Goal: Check status: Check status

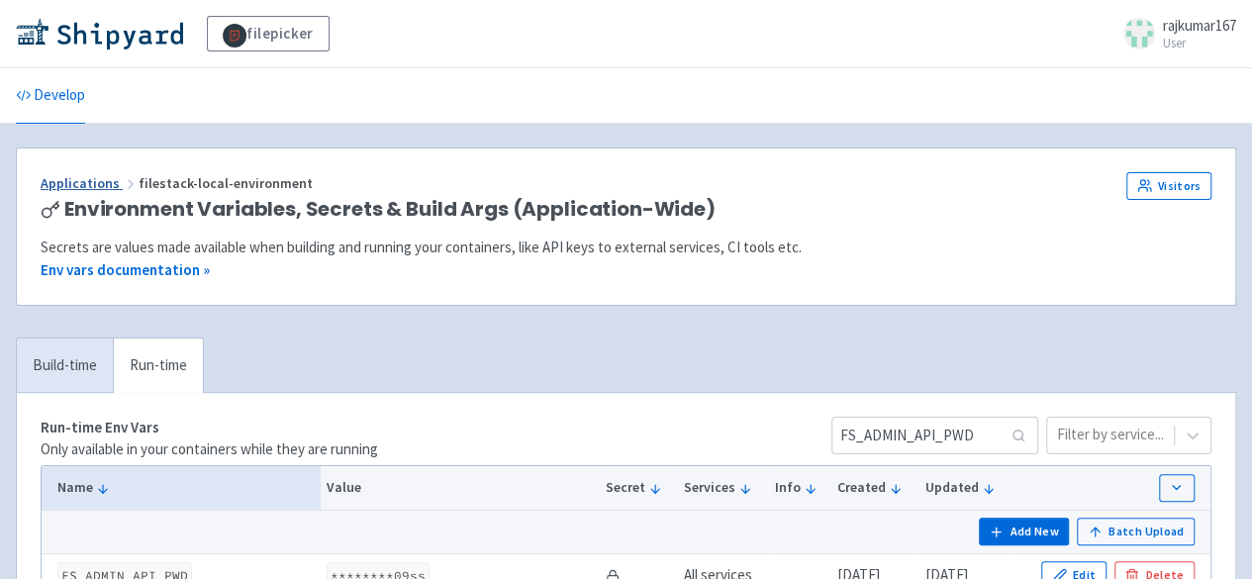
click at [110, 175] on link "Applications" at bounding box center [90, 183] width 98 height 18
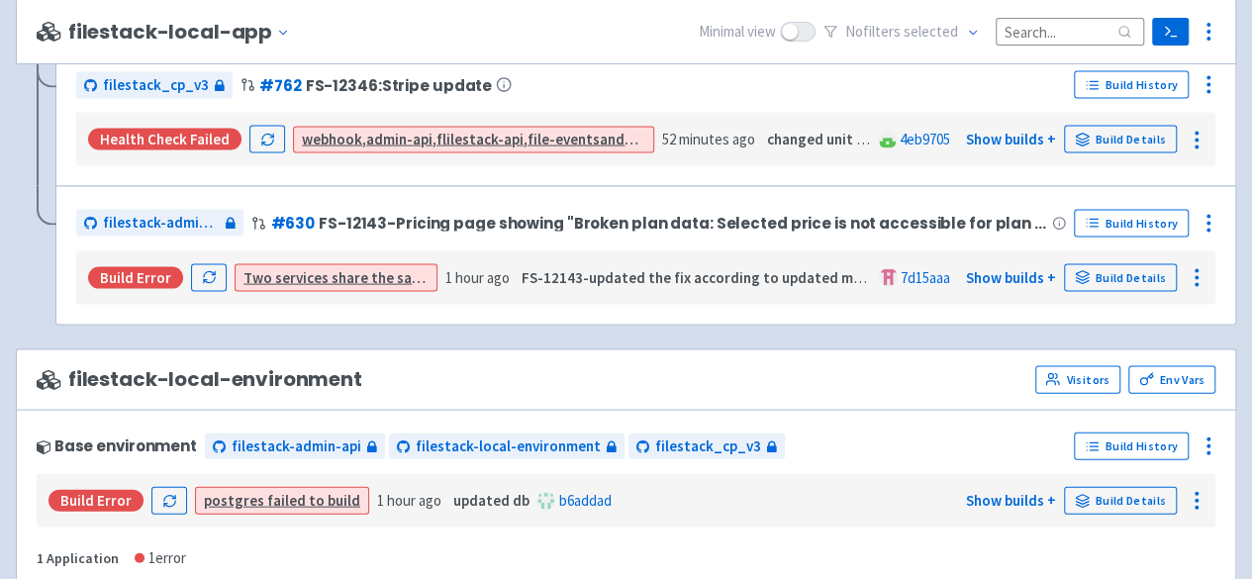
scroll to position [2078, 0]
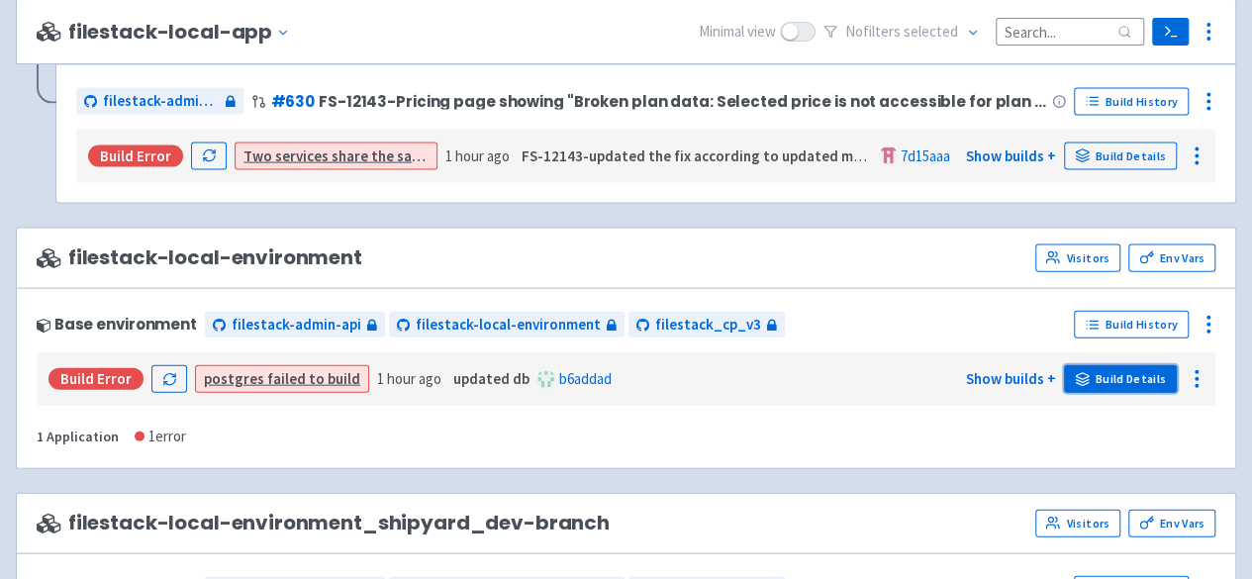
click at [1092, 368] on link "Build Details" at bounding box center [1120, 379] width 113 height 28
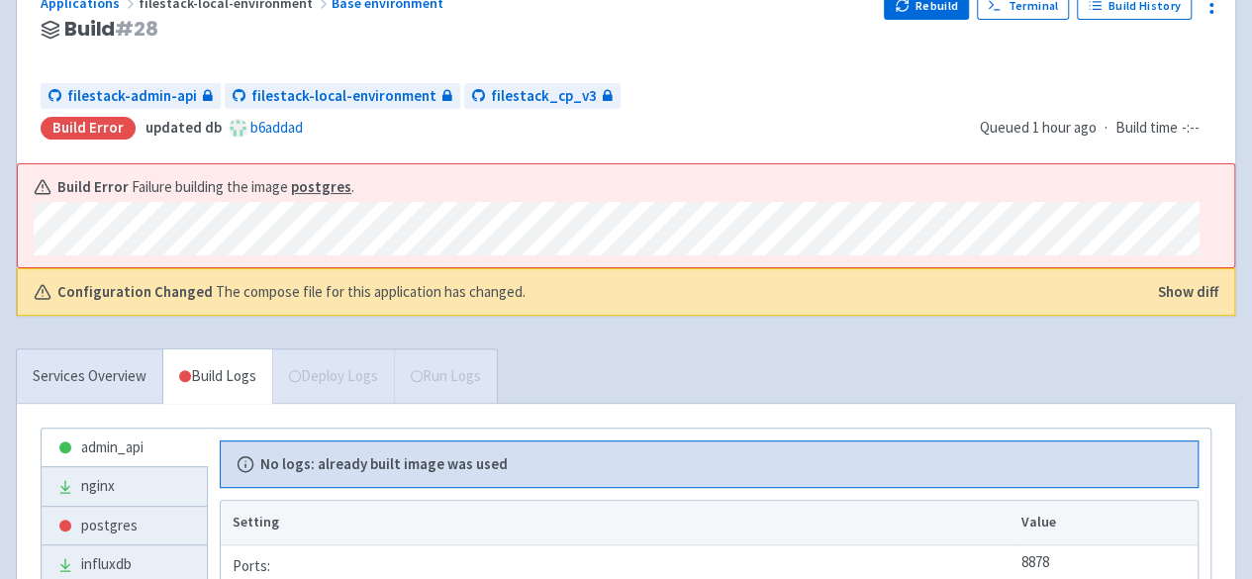
scroll to position [396, 0]
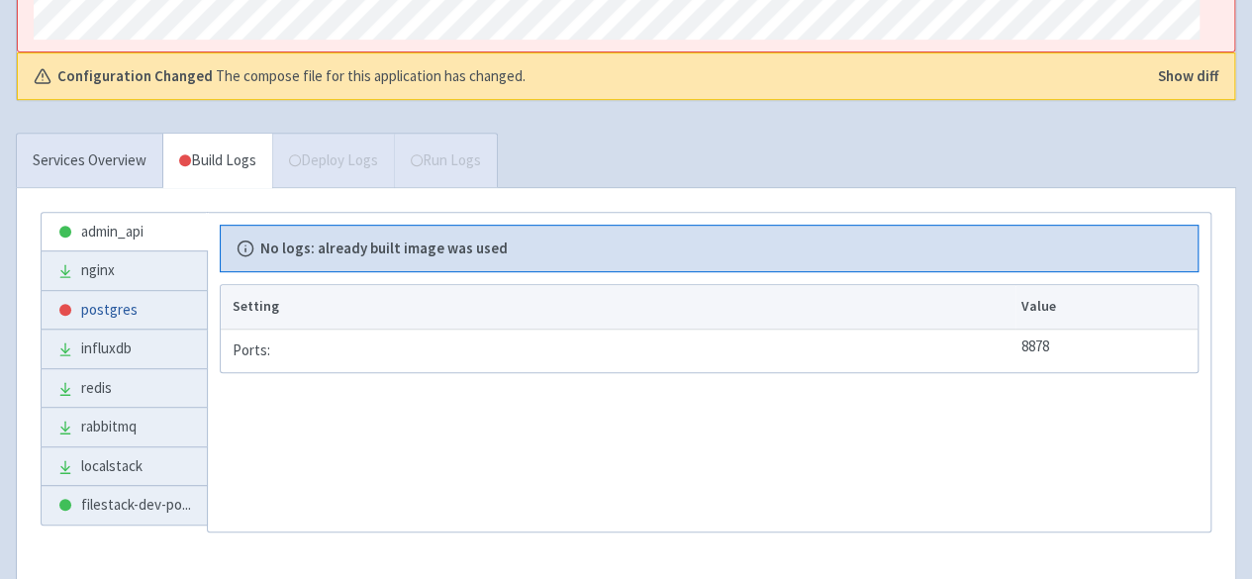
click at [93, 296] on link "postgres" at bounding box center [124, 310] width 165 height 39
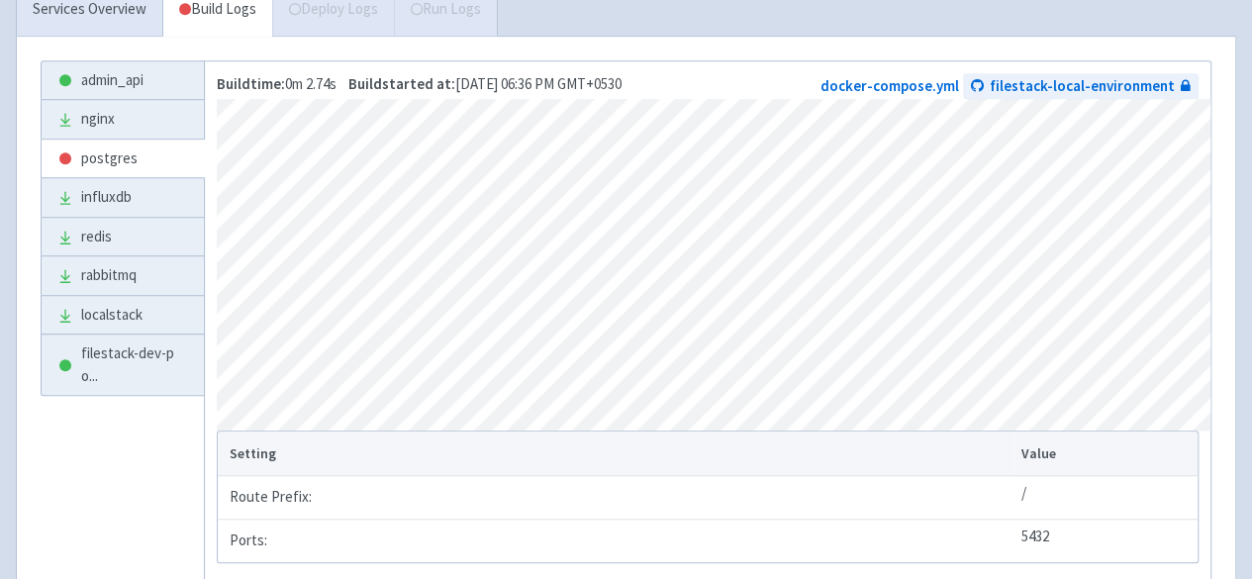
scroll to position [693, 0]
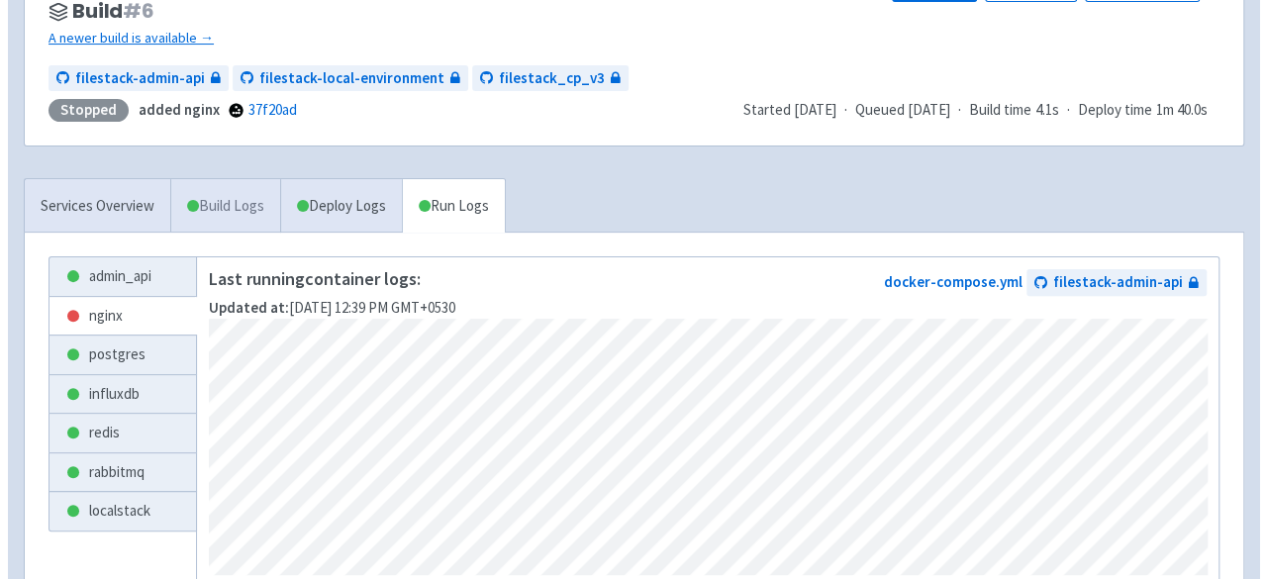
scroll to position [99, 0]
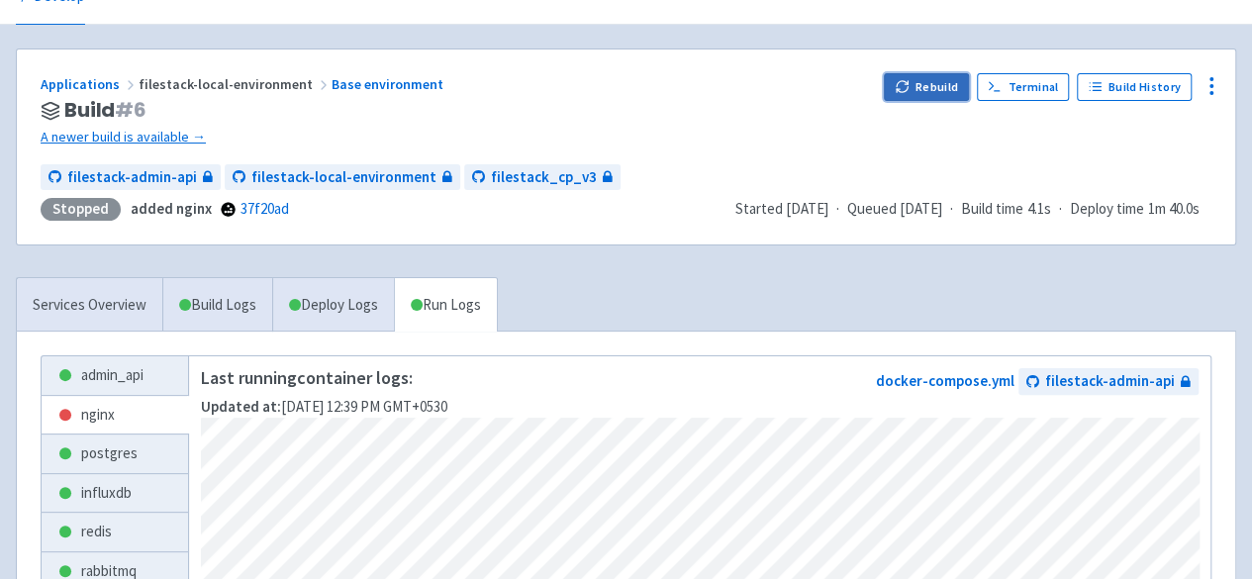
click at [942, 78] on button "Rebuild" at bounding box center [926, 87] width 85 height 28
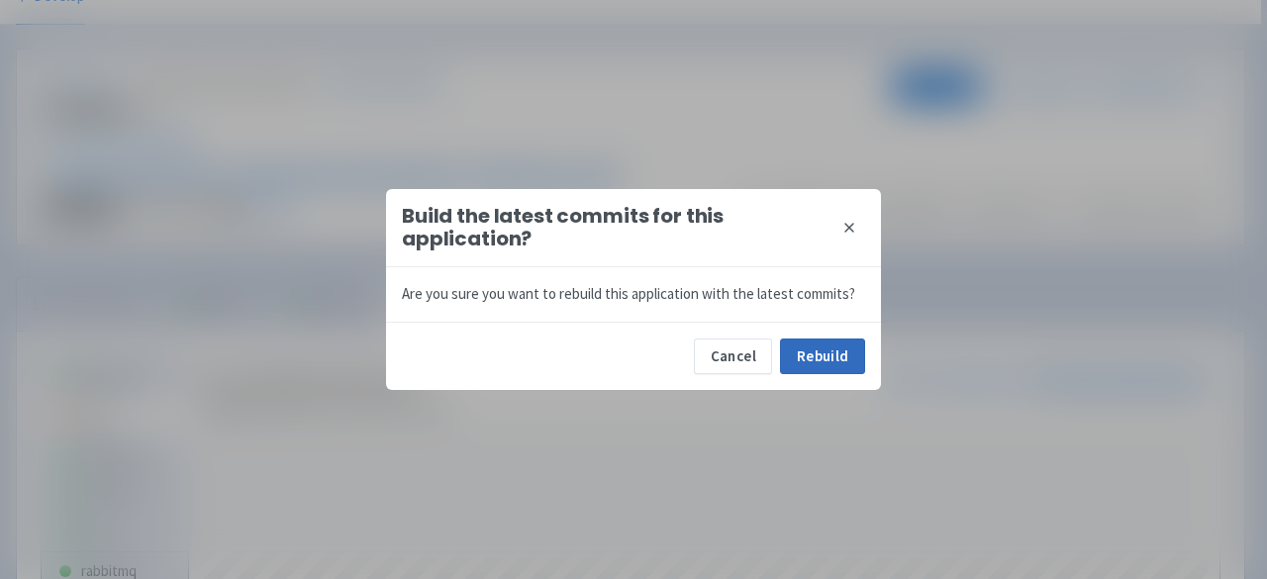
click at [839, 373] on div "Cancel Rebuild" at bounding box center [633, 356] width 495 height 68
click at [839, 357] on button "Rebuild" at bounding box center [822, 356] width 85 height 36
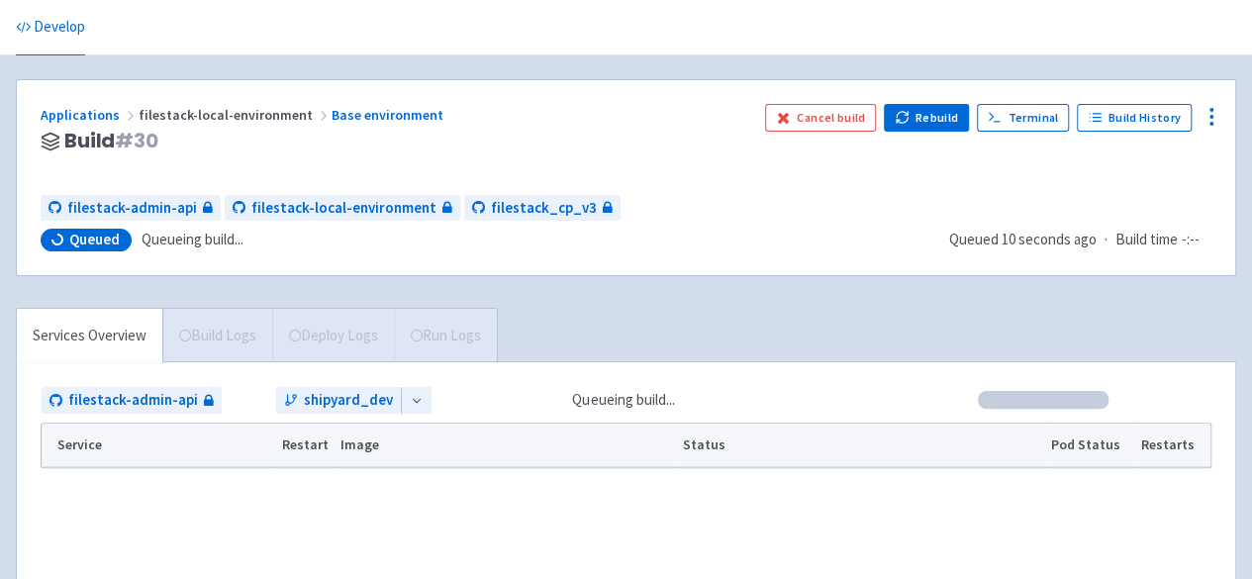
scroll to position [99, 0]
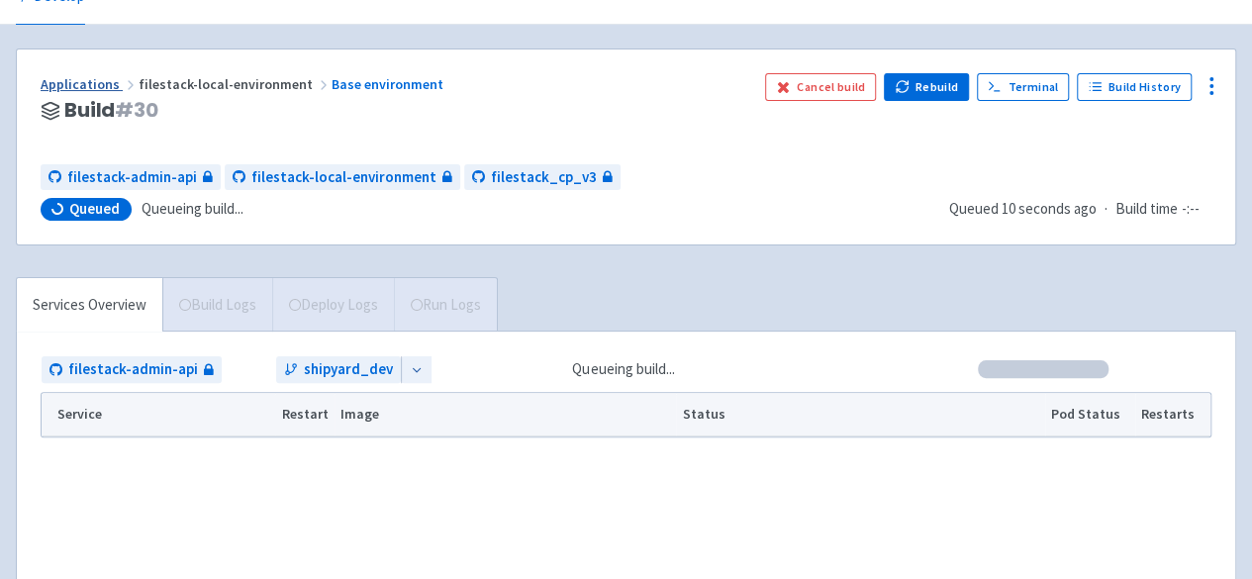
click at [87, 78] on link "Applications" at bounding box center [90, 84] width 98 height 18
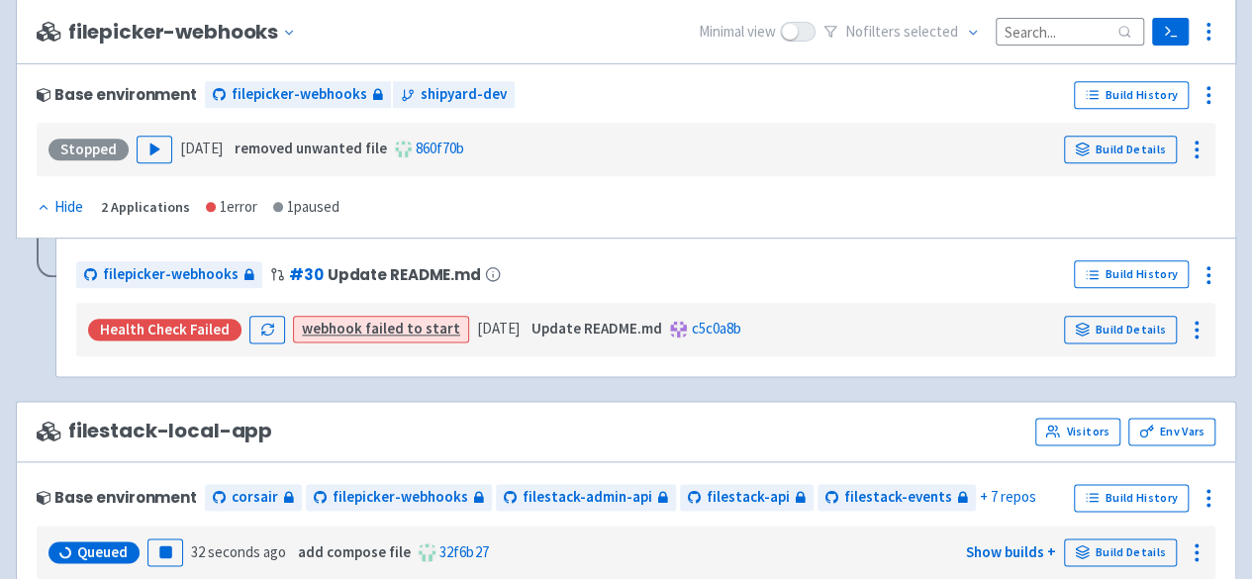
scroll to position [1287, 0]
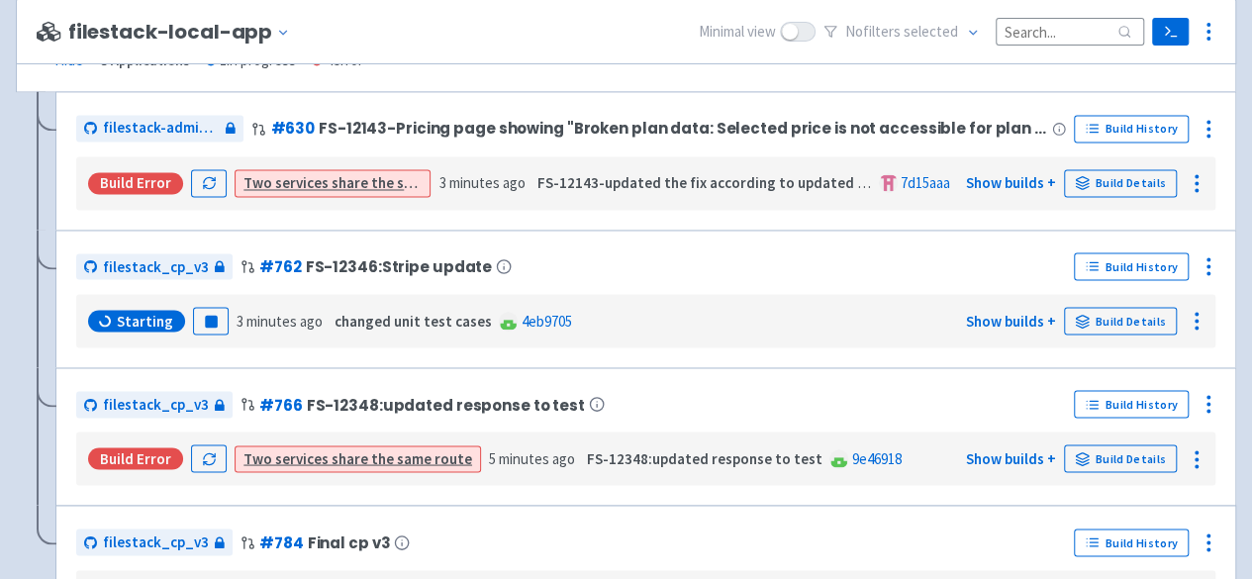
scroll to position [1679, 0]
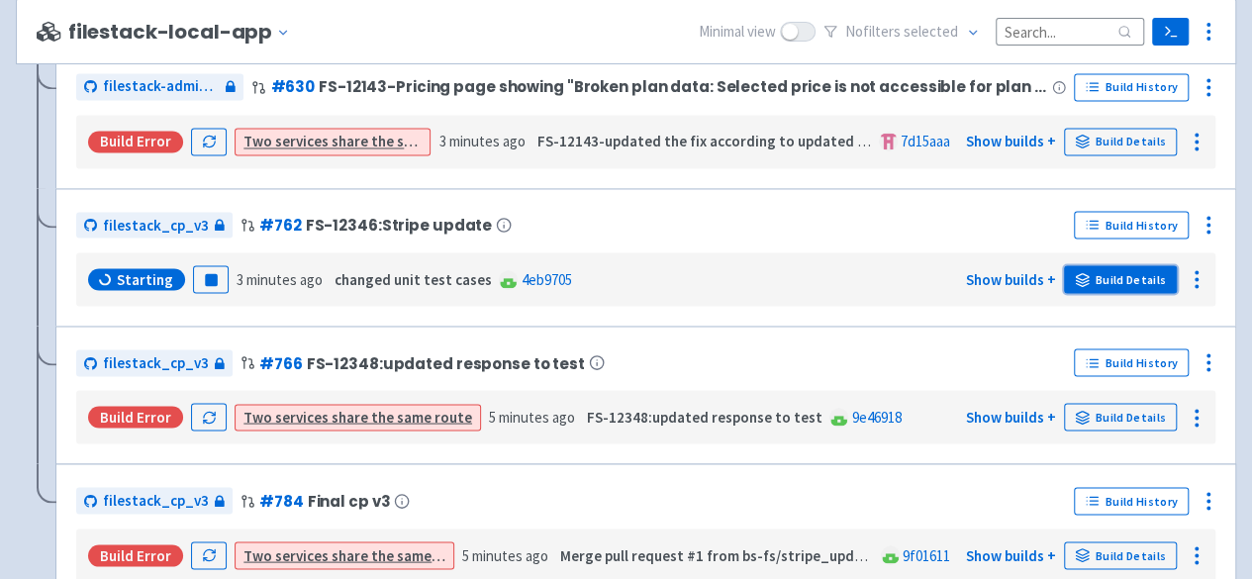
click at [1128, 265] on link "Build Details" at bounding box center [1120, 279] width 113 height 28
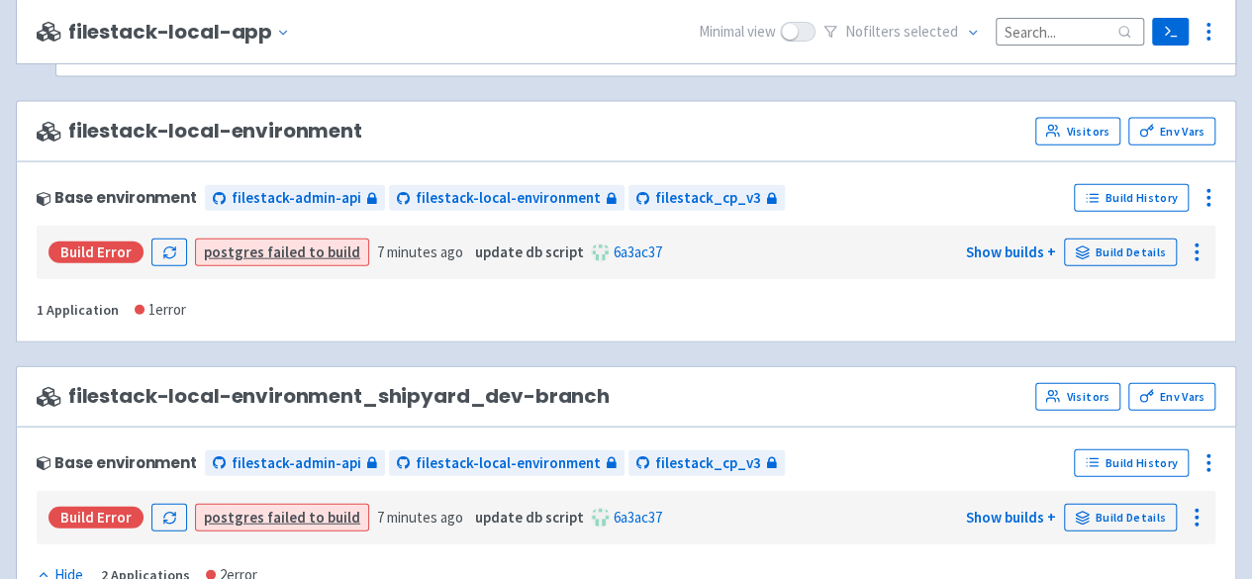
scroll to position [2174, 0]
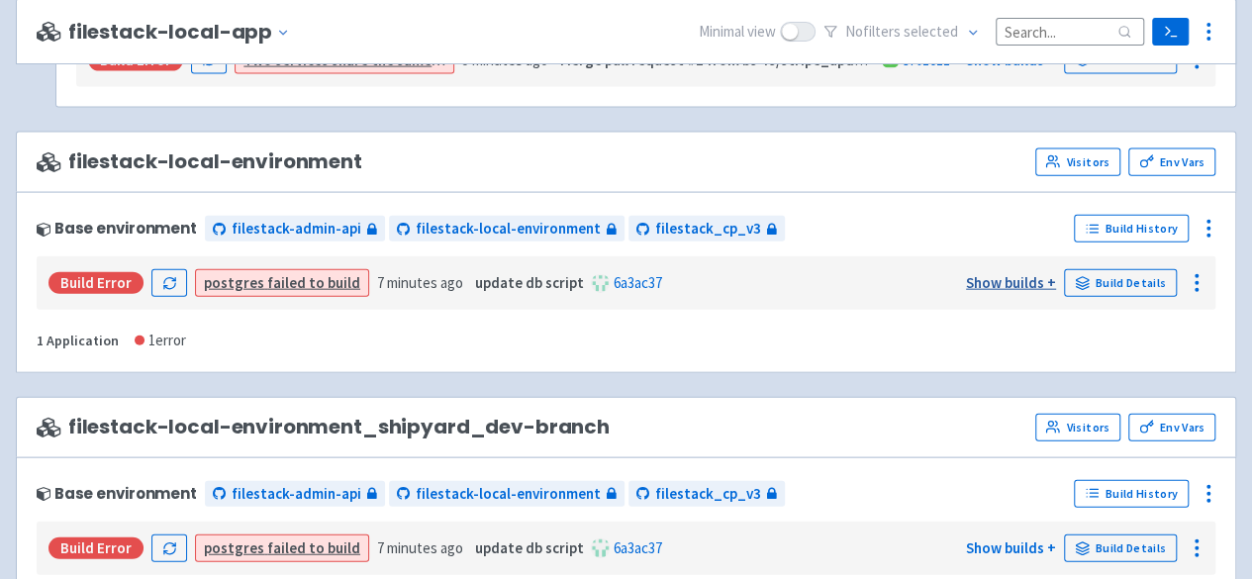
click at [1032, 276] on link "Show builds +" at bounding box center [1011, 282] width 90 height 19
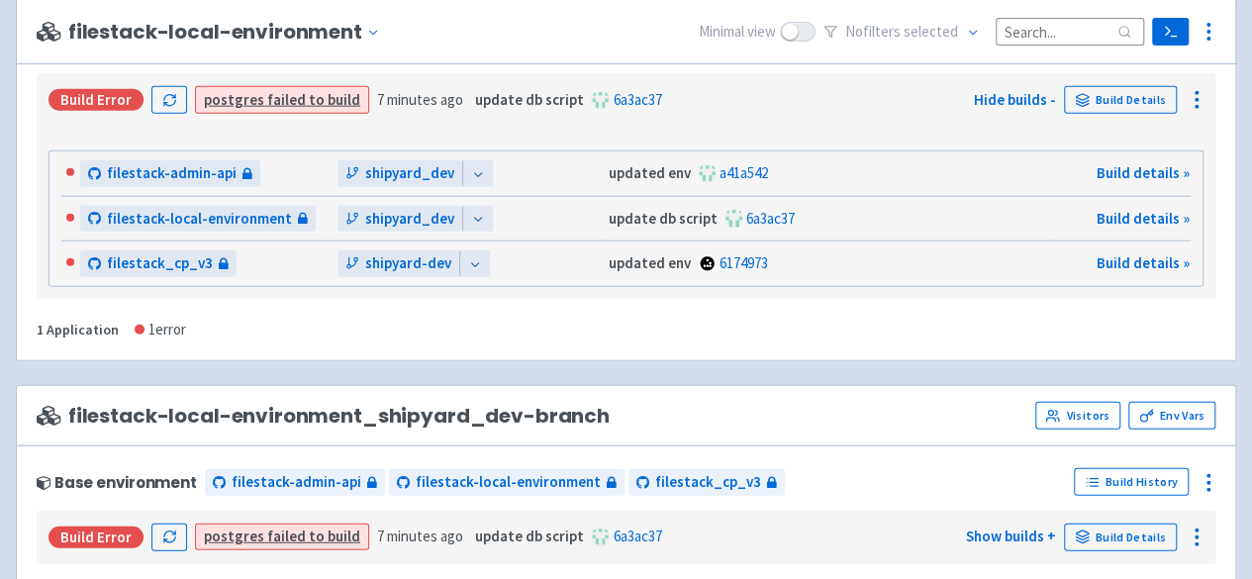
scroll to position [2471, 0]
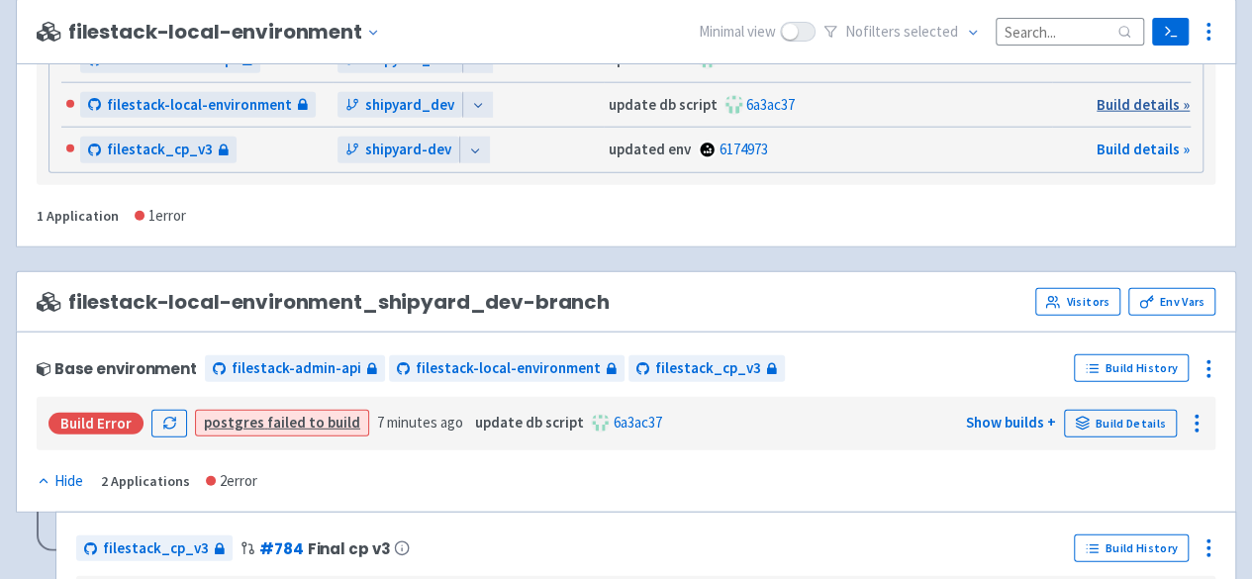
click at [1128, 95] on link "Build details »" at bounding box center [1142, 104] width 93 height 19
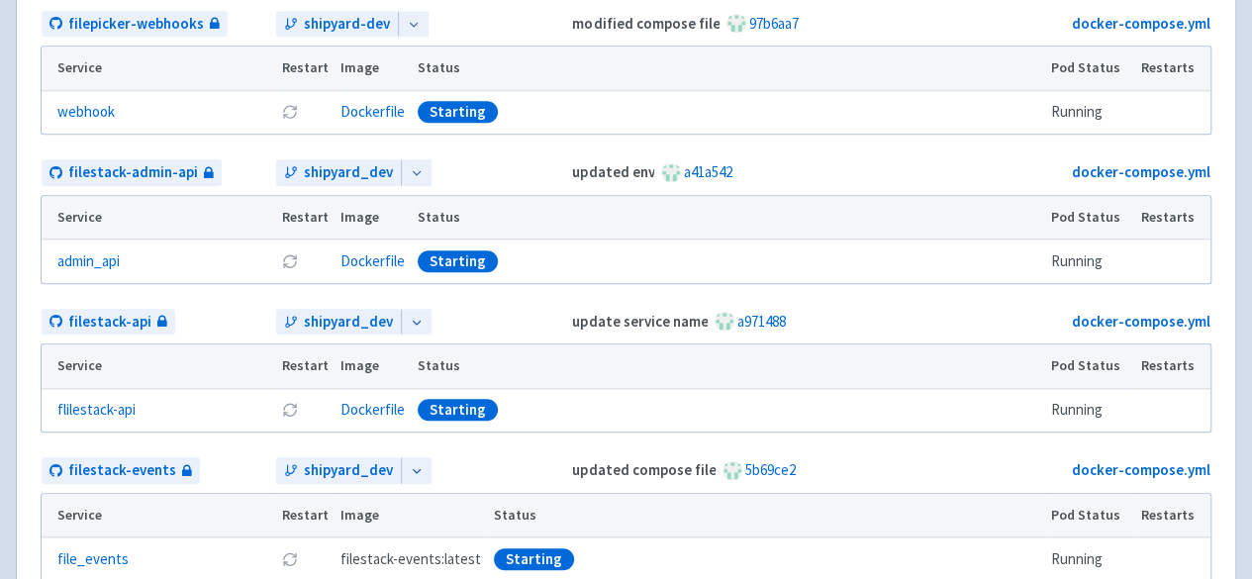
scroll to position [495, 0]
